Goal: Information Seeking & Learning: Learn about a topic

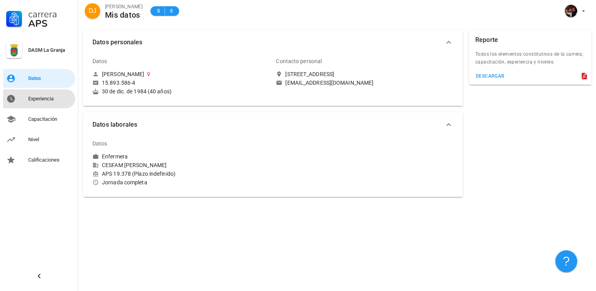
click at [50, 102] on div "Experiencia" at bounding box center [50, 99] width 44 height 13
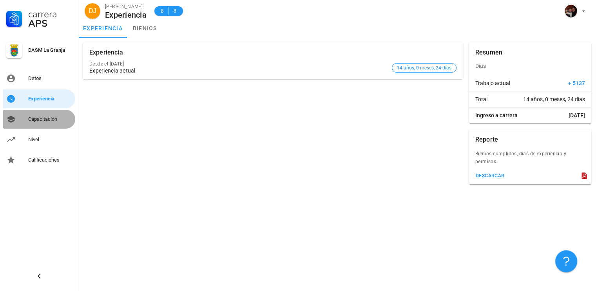
click at [40, 123] on div "Capacitación" at bounding box center [50, 119] width 44 height 13
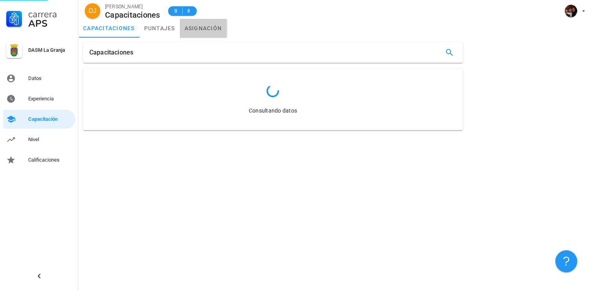
click at [189, 29] on link "asignación" at bounding box center [203, 28] width 47 height 19
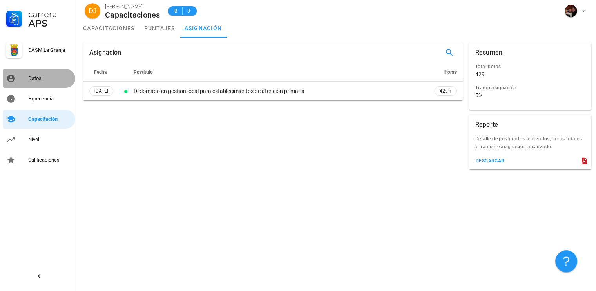
click at [41, 79] on div "Datos" at bounding box center [50, 78] width 44 height 6
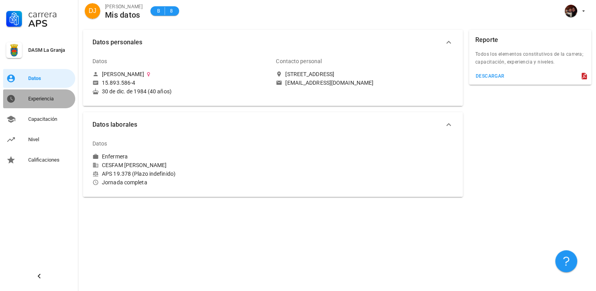
click at [42, 102] on div "Experiencia" at bounding box center [50, 99] width 44 height 13
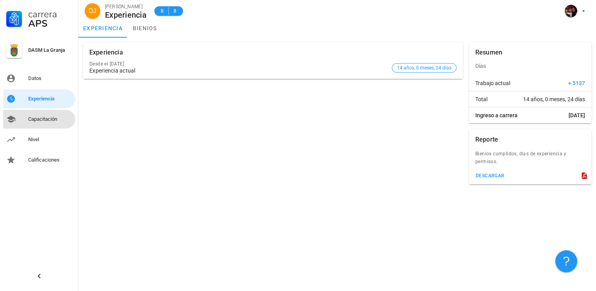
click at [42, 125] on div "Capacitación" at bounding box center [50, 119] width 44 height 13
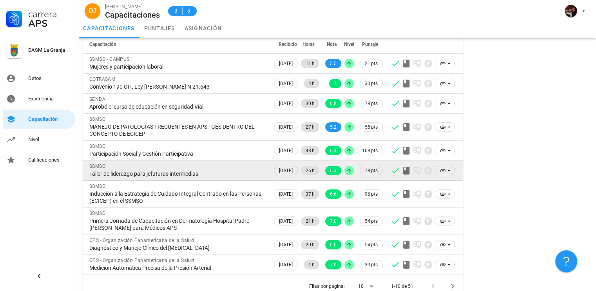
scroll to position [70, 0]
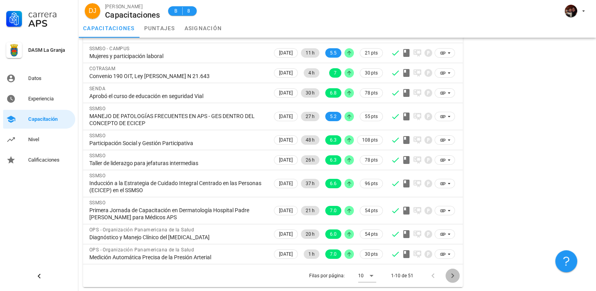
click at [455, 276] on icon "Página siguiente" at bounding box center [452, 275] width 9 height 9
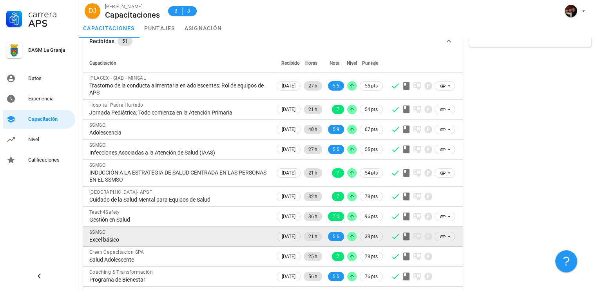
scroll to position [63, 0]
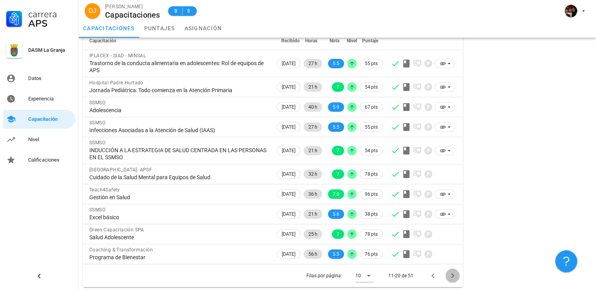
click at [451, 275] on icon "Página siguiente" at bounding box center [452, 275] width 9 height 9
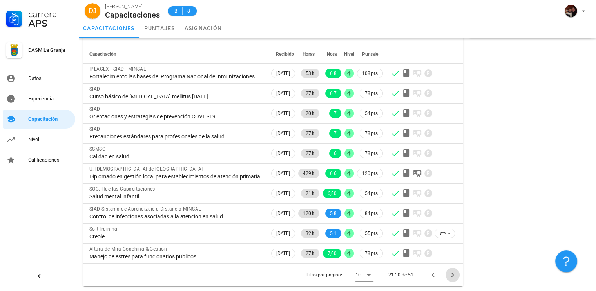
click at [452, 275] on icon "Página siguiente" at bounding box center [452, 274] width 9 height 9
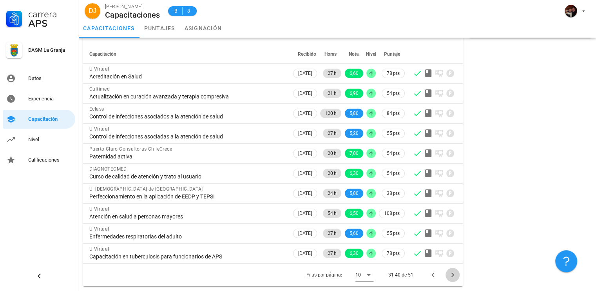
scroll to position [49, 0]
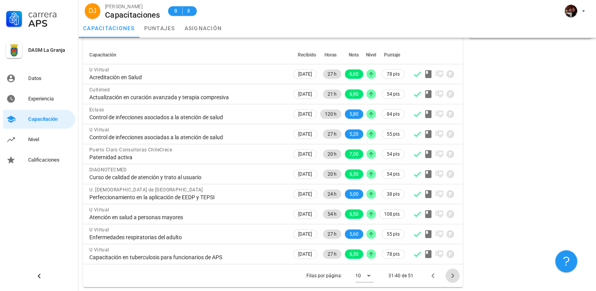
click at [453, 274] on icon "Página siguiente" at bounding box center [452, 275] width 3 height 5
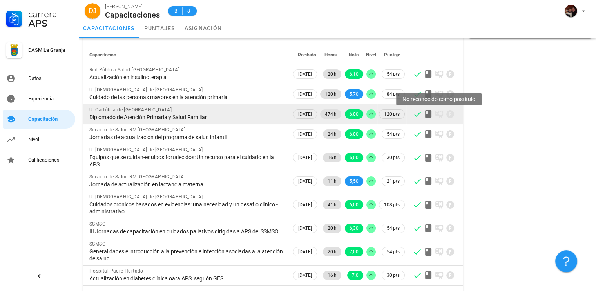
click at [441, 112] on icon at bounding box center [439, 113] width 9 height 9
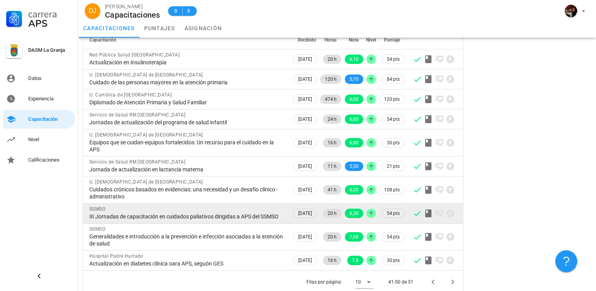
scroll to position [77, 0]
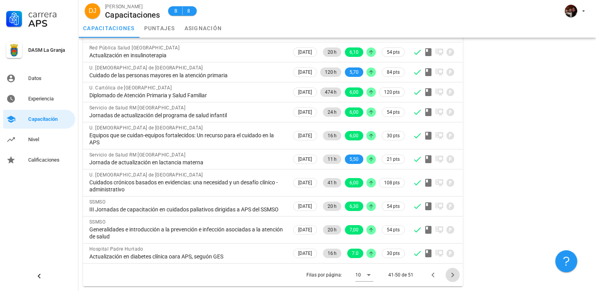
click at [449, 273] on icon "Página siguiente" at bounding box center [452, 274] width 9 height 9
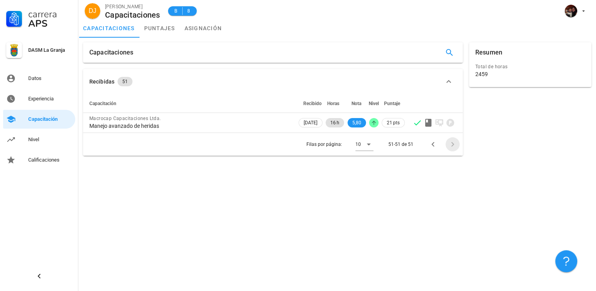
scroll to position [0, 0]
click at [435, 145] on icon "Página anterior" at bounding box center [432, 144] width 9 height 9
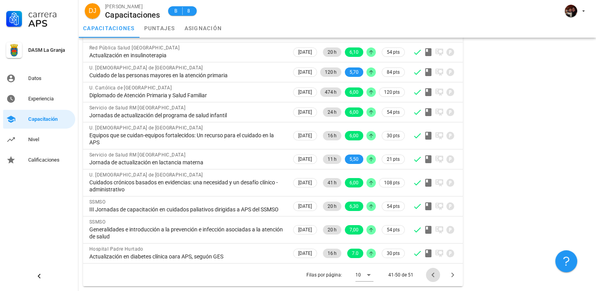
click at [431, 274] on icon "Página anterior" at bounding box center [432, 274] width 9 height 9
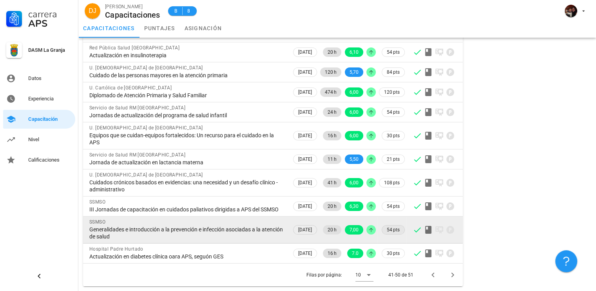
scroll to position [49, 0]
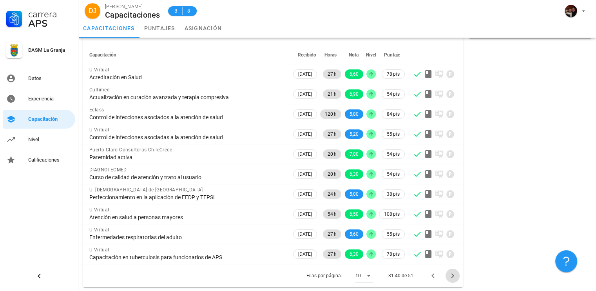
click at [452, 276] on icon "Página siguiente" at bounding box center [452, 275] width 3 height 5
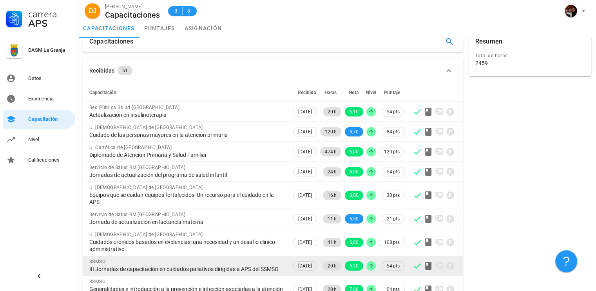
scroll to position [0, 0]
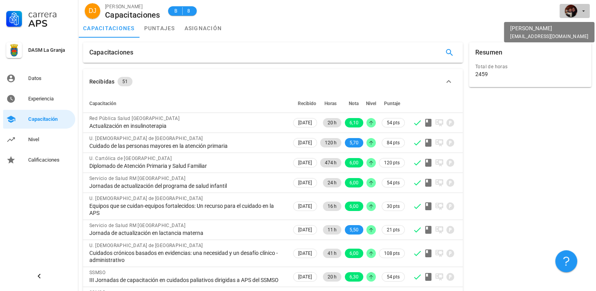
click at [580, 7] on span "button" at bounding box center [575, 11] width 24 height 13
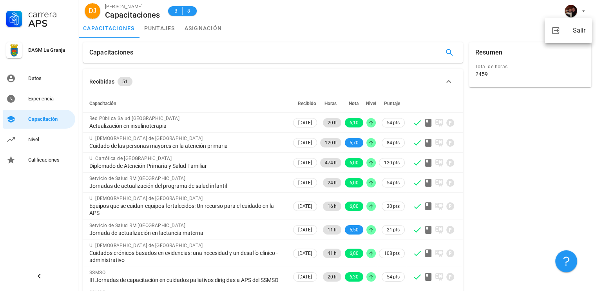
click at [495, 167] on div "Resumen Total de horas 2459" at bounding box center [530, 199] width 129 height 321
click at [160, 27] on link "puntajes" at bounding box center [160, 28] width 40 height 19
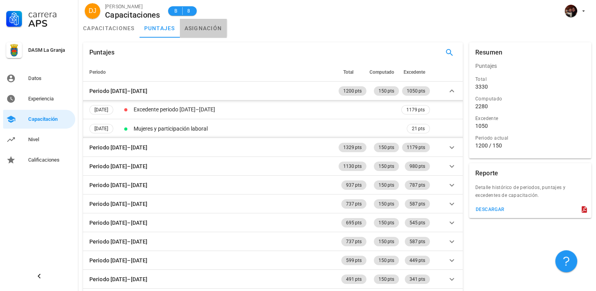
click at [200, 26] on link "asignación" at bounding box center [203, 28] width 47 height 19
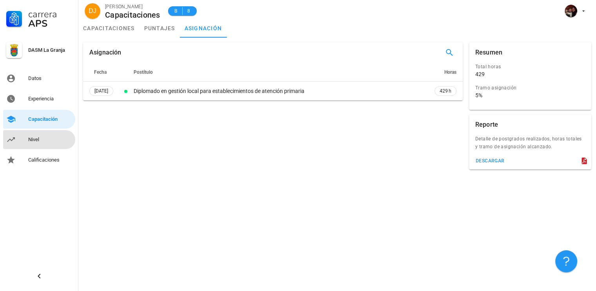
click at [39, 141] on div "Nivel" at bounding box center [50, 139] width 44 height 6
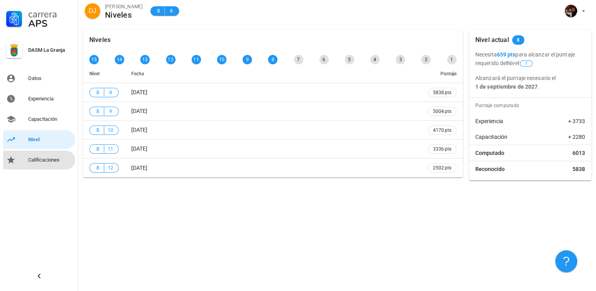
click at [55, 160] on div "Calificaciones" at bounding box center [50, 160] width 44 height 6
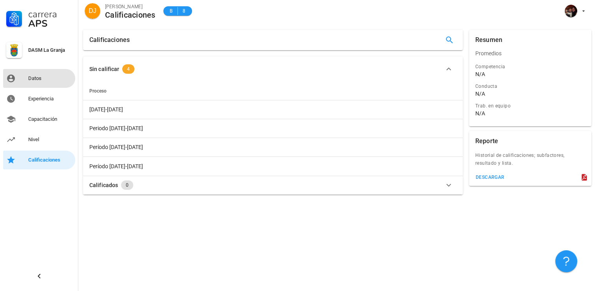
click at [54, 82] on div "Datos" at bounding box center [50, 78] width 44 height 13
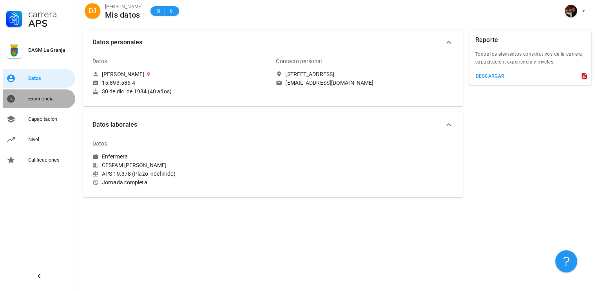
click at [53, 103] on div "Experiencia" at bounding box center [50, 99] width 44 height 13
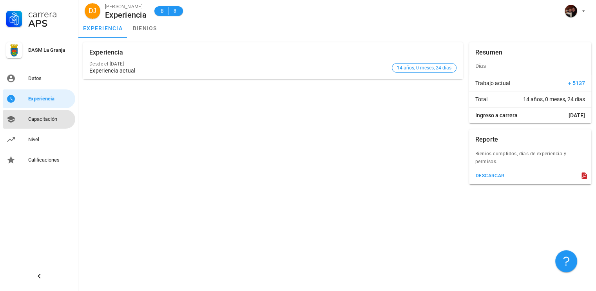
click at [55, 120] on div "Capacitación" at bounding box center [50, 119] width 44 height 6
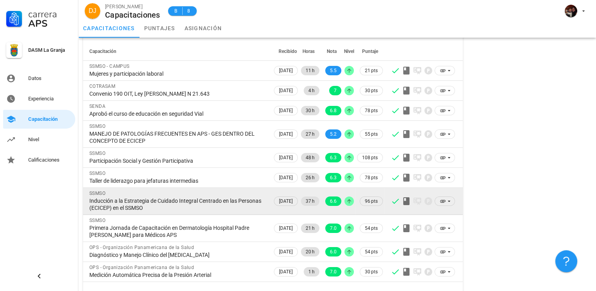
scroll to position [70, 0]
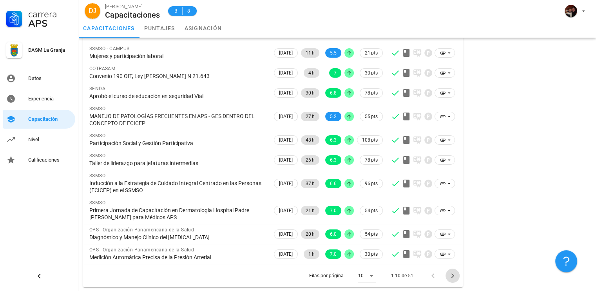
click at [454, 274] on icon "Página siguiente" at bounding box center [452, 275] width 9 height 9
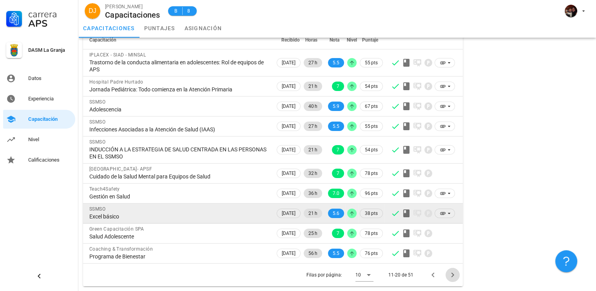
scroll to position [63, 0]
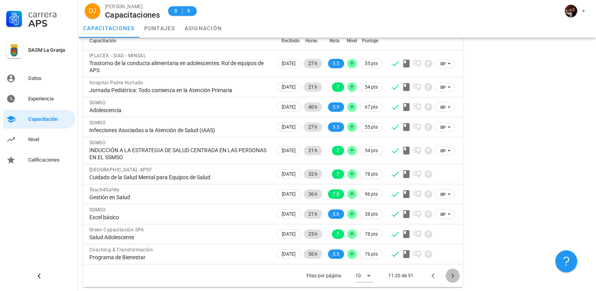
click at [455, 276] on icon "Página siguiente" at bounding box center [452, 275] width 9 height 9
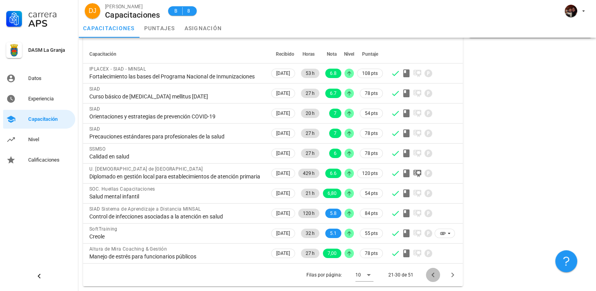
click at [436, 272] on icon "Página anterior" at bounding box center [432, 274] width 9 height 9
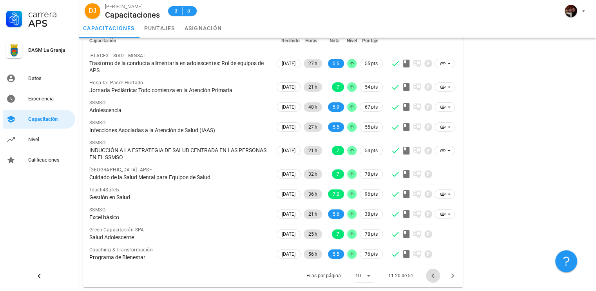
click at [434, 273] on icon "Página anterior" at bounding box center [432, 275] width 9 height 9
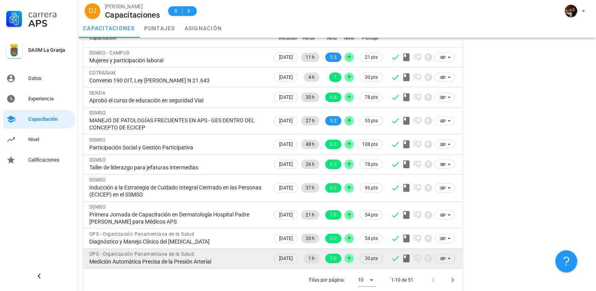
scroll to position [70, 0]
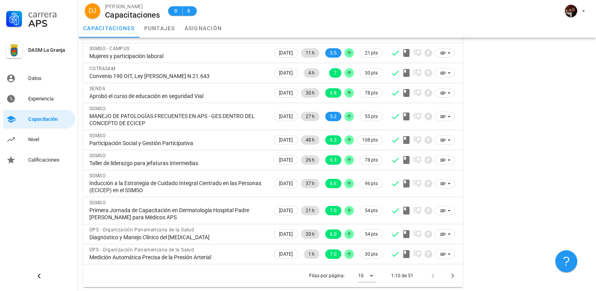
click at [435, 276] on div at bounding box center [434, 275] width 17 height 14
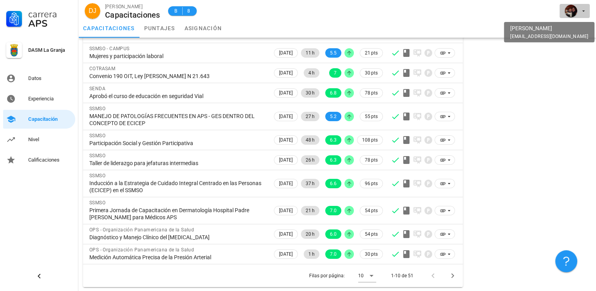
click at [587, 9] on button "button" at bounding box center [575, 11] width 30 height 14
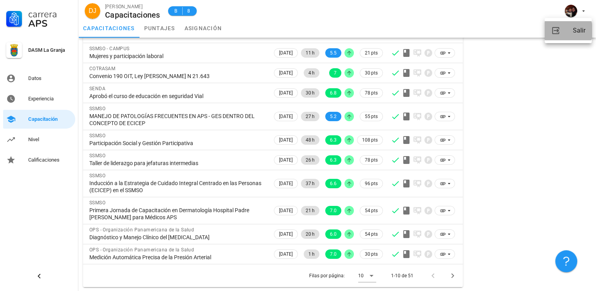
click at [571, 30] on link "Salir" at bounding box center [568, 30] width 47 height 19
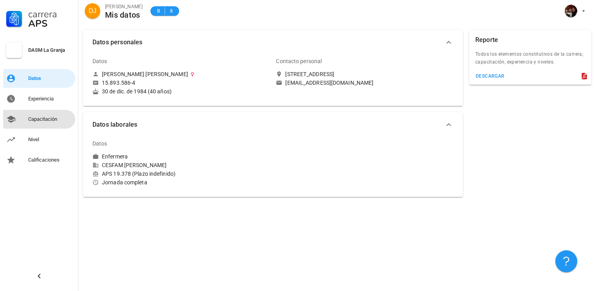
click at [54, 125] on div "Capacitación" at bounding box center [50, 119] width 44 height 13
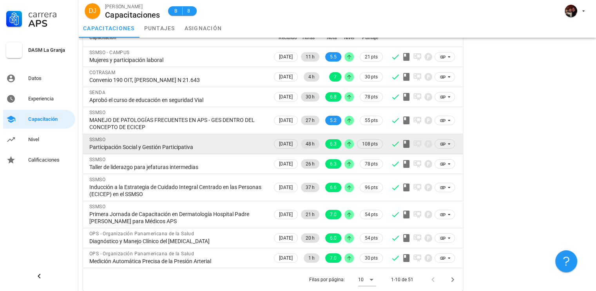
scroll to position [70, 0]
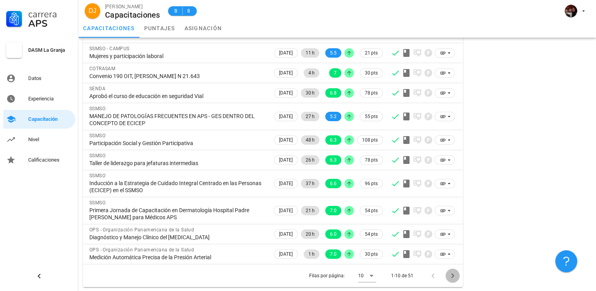
click at [453, 275] on icon "Página siguiente" at bounding box center [452, 275] width 3 height 5
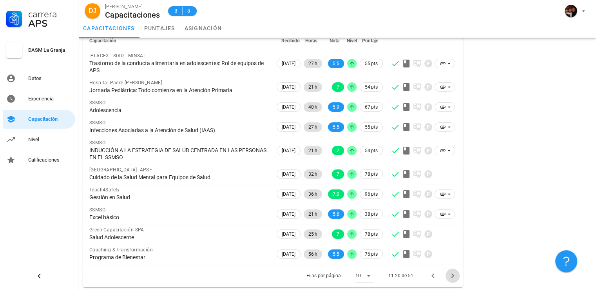
click at [452, 276] on icon "Página siguiente" at bounding box center [452, 275] width 3 height 5
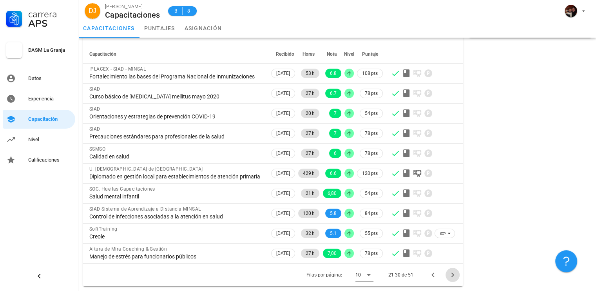
click at [452, 276] on icon "Página siguiente" at bounding box center [452, 274] width 3 height 5
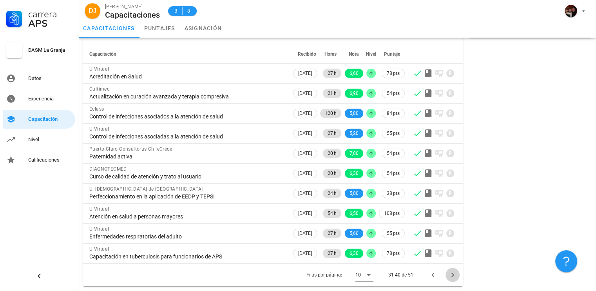
scroll to position [49, 0]
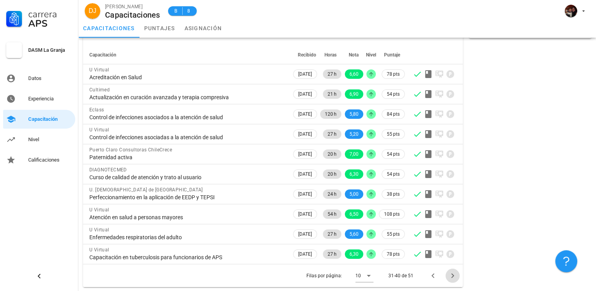
click at [452, 276] on icon "Página siguiente" at bounding box center [452, 275] width 3 height 5
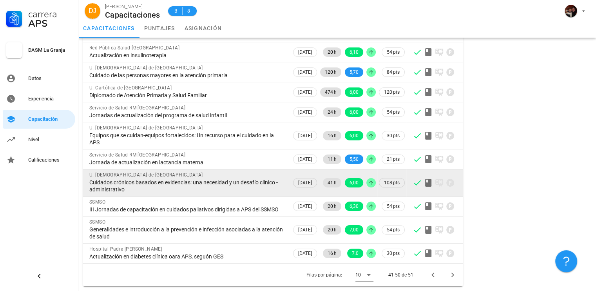
scroll to position [77, 0]
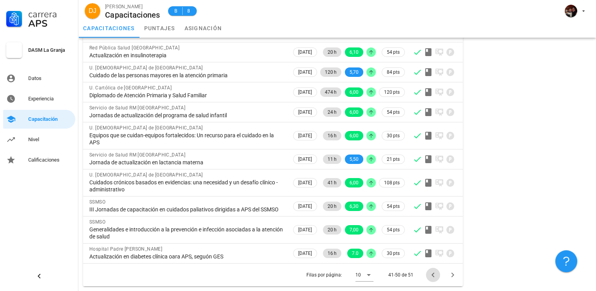
click at [435, 272] on icon "Página anterior" at bounding box center [432, 274] width 9 height 9
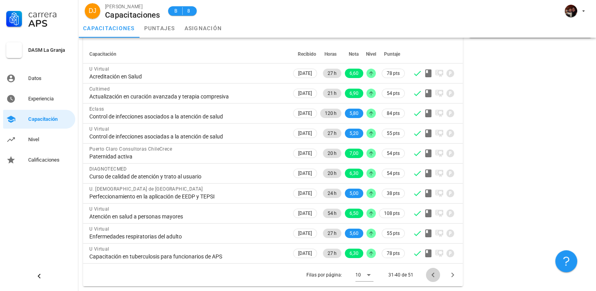
scroll to position [49, 0]
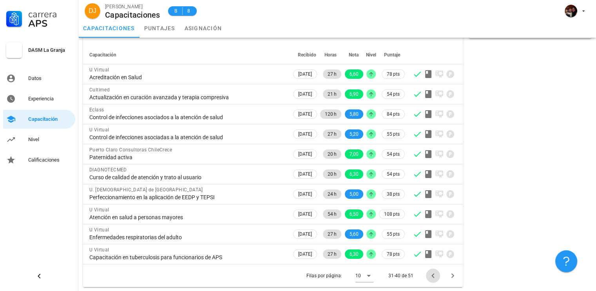
click at [435, 272] on icon "Página anterior" at bounding box center [432, 275] width 9 height 9
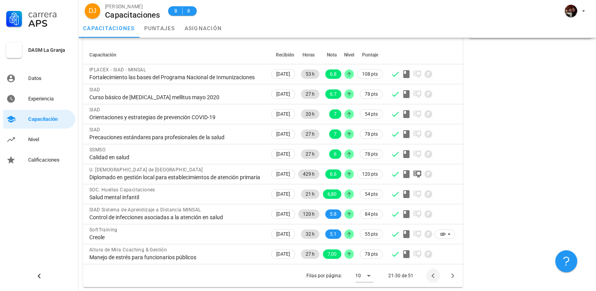
scroll to position [63, 0]
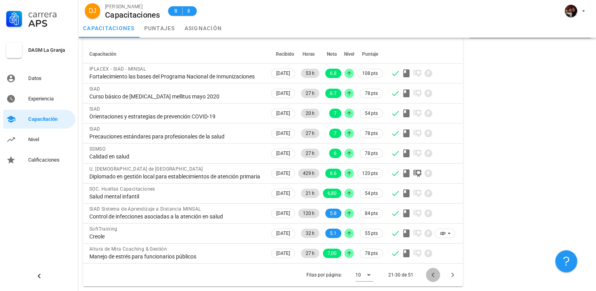
click at [436, 276] on icon "Página anterior" at bounding box center [432, 274] width 9 height 9
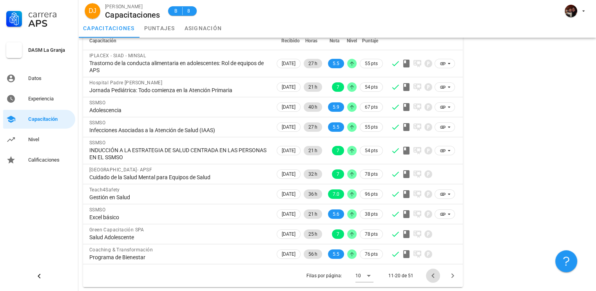
click at [436, 276] on icon "Página anterior" at bounding box center [432, 275] width 9 height 9
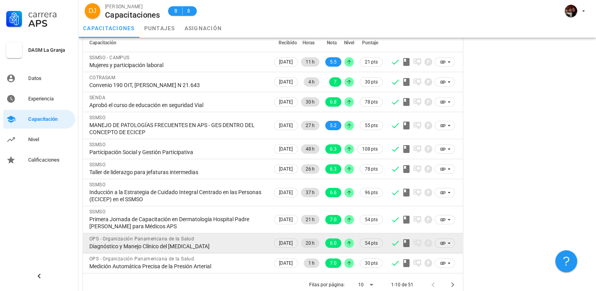
scroll to position [70, 0]
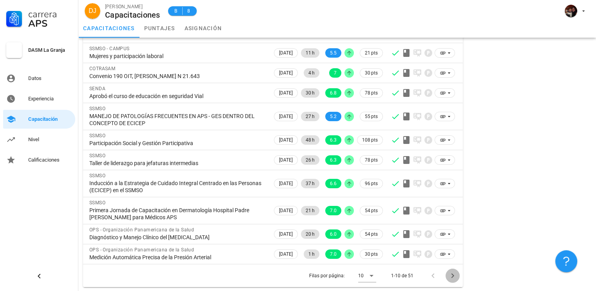
click at [454, 279] on icon "Página siguiente" at bounding box center [452, 275] width 9 height 9
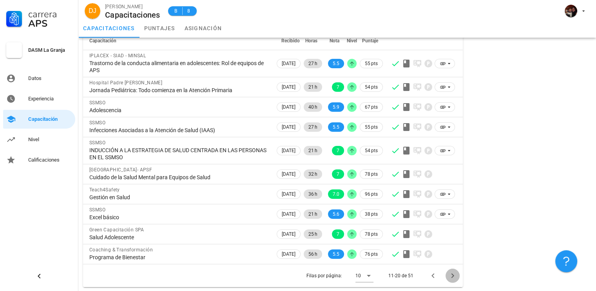
click at [454, 279] on button "Página siguiente" at bounding box center [453, 275] width 14 height 14
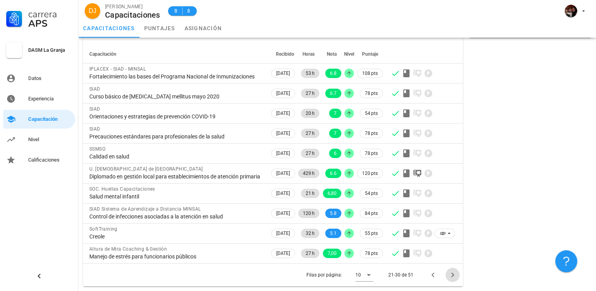
click at [454, 279] on button "Página siguiente" at bounding box center [453, 275] width 14 height 14
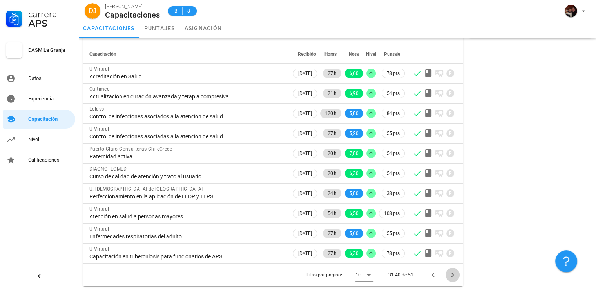
scroll to position [49, 0]
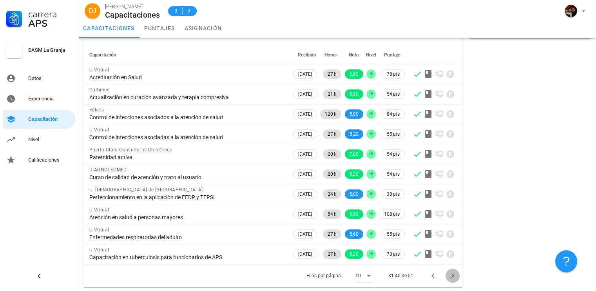
click at [454, 279] on button "Página siguiente" at bounding box center [453, 275] width 14 height 14
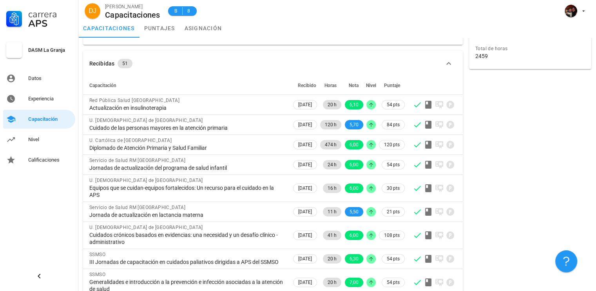
scroll to position [9, 0]
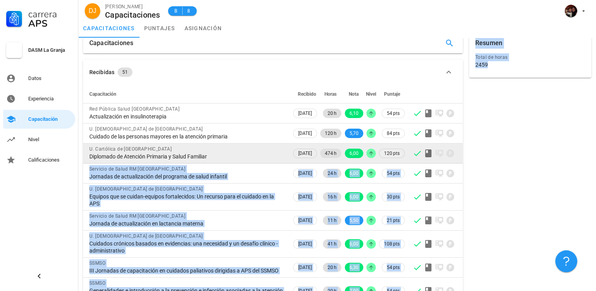
drag, startPoint x: 492, startPoint y: 162, endPoint x: 436, endPoint y: 160, distance: 55.7
click at [436, 160] on div "Capacitaciones Recibidas 51 Capacitación Recibido Horas Nota Nivel Puntaje Red …" at bounding box center [337, 190] width 515 height 321
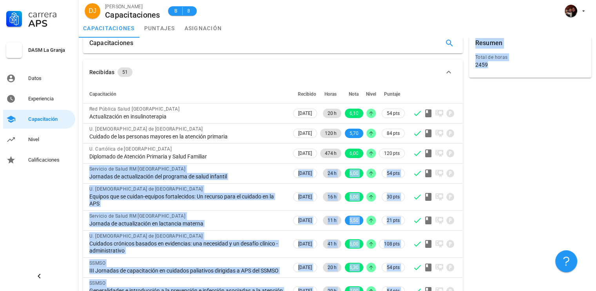
drag, startPoint x: 436, startPoint y: 160, endPoint x: 499, endPoint y: 156, distance: 62.8
click at [499, 156] on div "Resumen Total de horas 2459" at bounding box center [530, 190] width 129 height 321
click at [497, 160] on div "Resumen Total de horas 2459" at bounding box center [530, 190] width 129 height 321
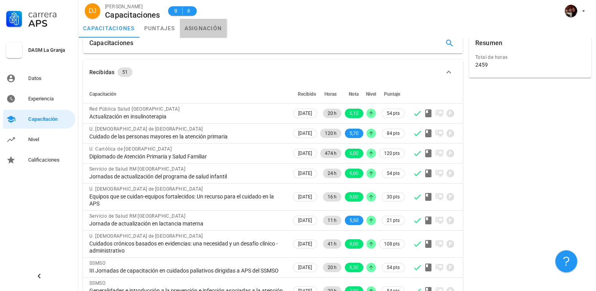
click at [203, 25] on link "asignación" at bounding box center [203, 28] width 47 height 19
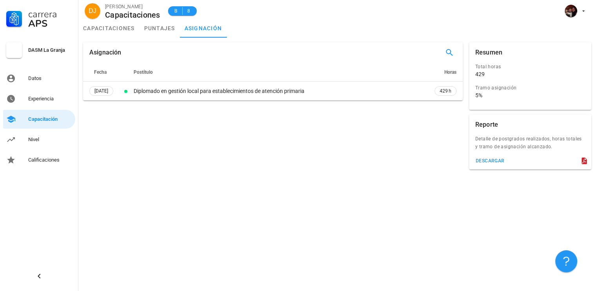
click at [284, 144] on div "Asignación Fecha Postítulo Horas 30/08/2019 Diplomado en gestión local para est…" at bounding box center [273, 105] width 386 height 133
click at [41, 94] on div "Experiencia" at bounding box center [50, 99] width 44 height 13
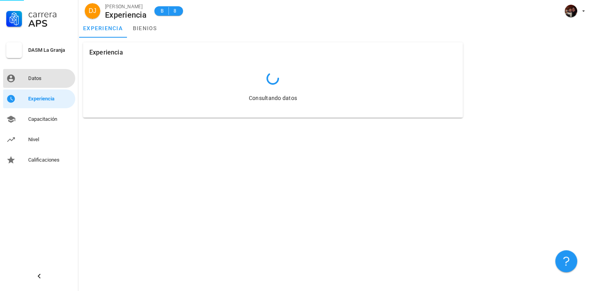
click at [45, 74] on div "Datos" at bounding box center [50, 78] width 44 height 13
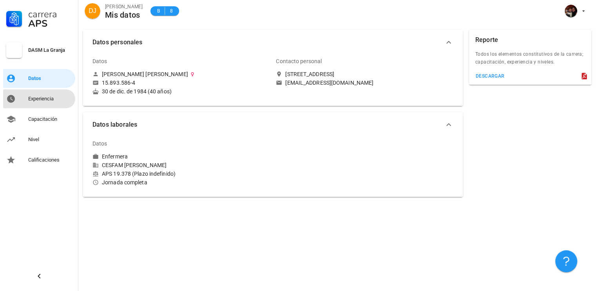
click at [54, 101] on div "Experiencia" at bounding box center [50, 99] width 44 height 6
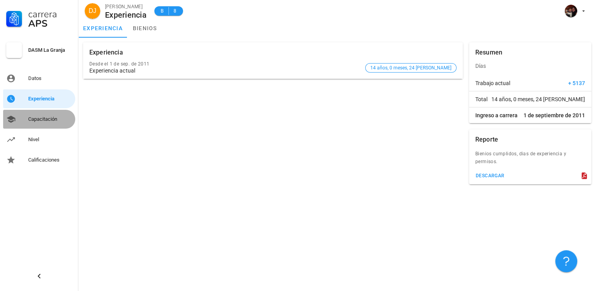
click at [52, 119] on div "Capacitación" at bounding box center [50, 119] width 44 height 6
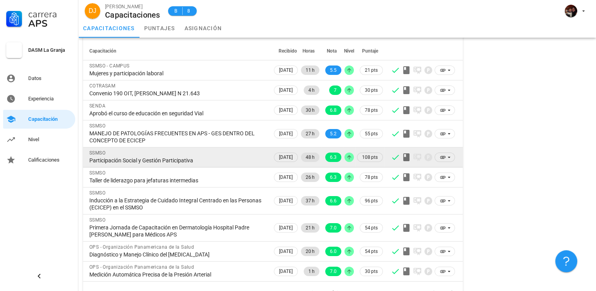
scroll to position [70, 0]
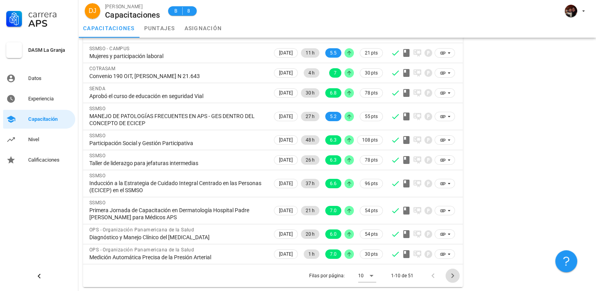
click at [452, 272] on icon "Página siguiente" at bounding box center [452, 275] width 9 height 9
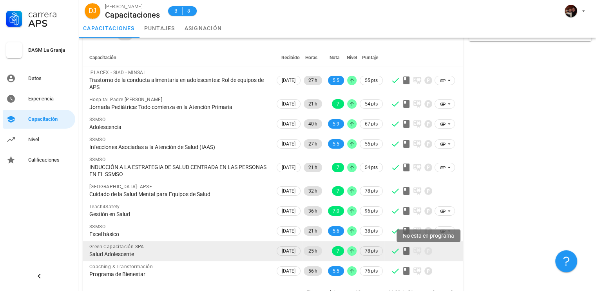
scroll to position [63, 0]
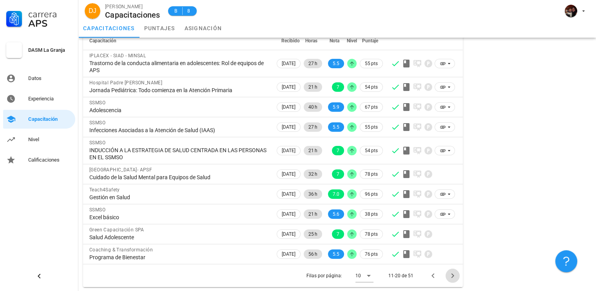
click at [455, 273] on icon "Página siguiente" at bounding box center [452, 275] width 9 height 9
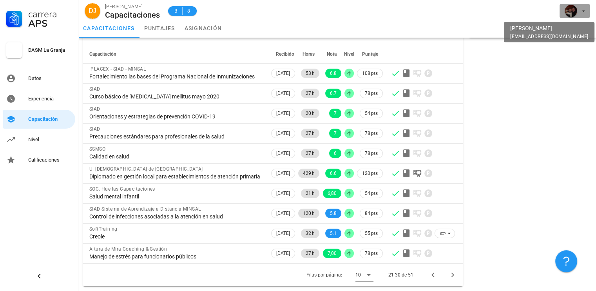
click at [588, 7] on button "button" at bounding box center [575, 11] width 30 height 14
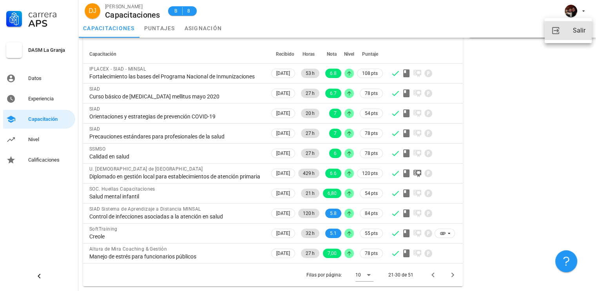
click at [572, 32] on link "Salir" at bounding box center [568, 30] width 47 height 19
